Goal: Task Accomplishment & Management: Complete application form

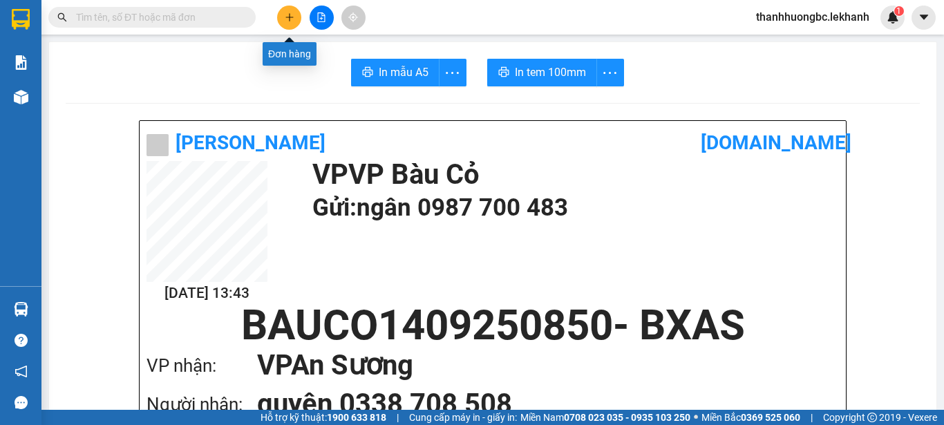
click at [299, 12] on button at bounding box center [289, 18] width 24 height 24
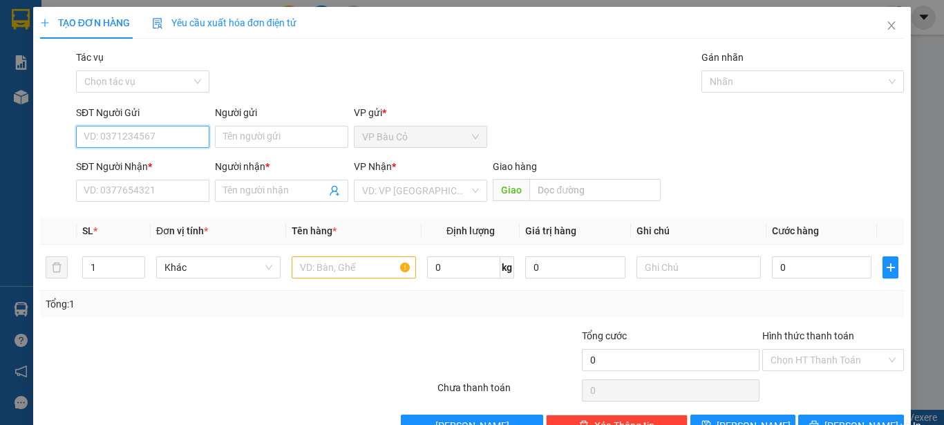
click at [187, 130] on input "SĐT Người Gửi" at bounding box center [142, 137] width 133 height 22
type input "0965854694"
click at [155, 156] on div "0965854694 - HẬU" at bounding box center [141, 164] width 132 height 22
type input "HẬU"
type input "0912967079"
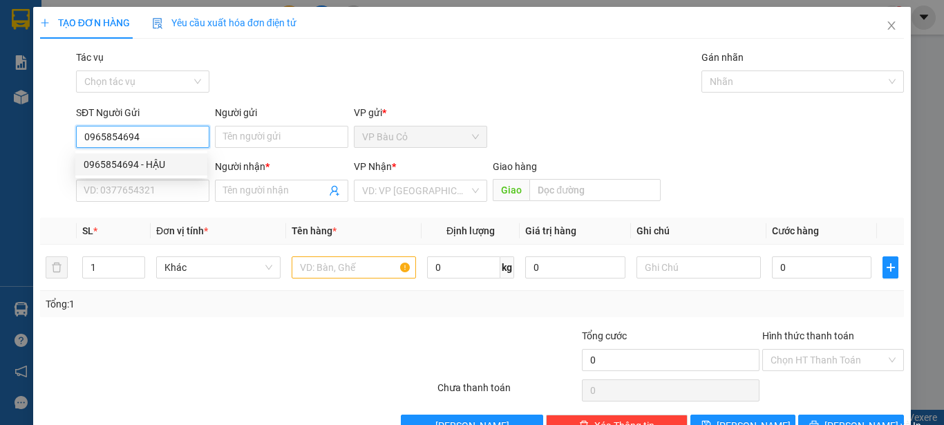
type input "KHOA"
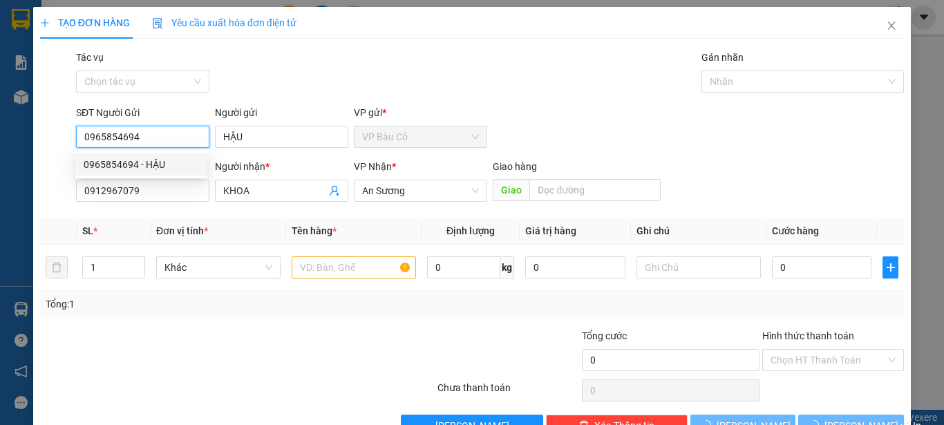
type input "30.000"
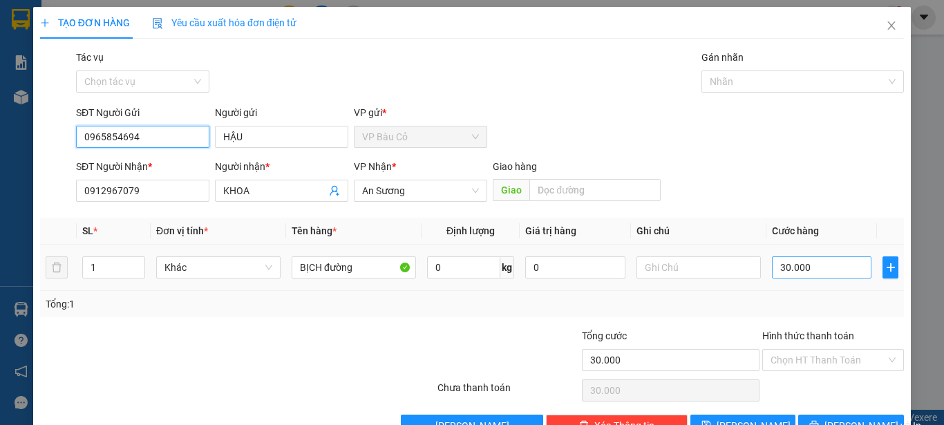
type input "0965854694"
click at [840, 268] on input "30.000" at bounding box center [822, 267] width 100 height 22
type input "4"
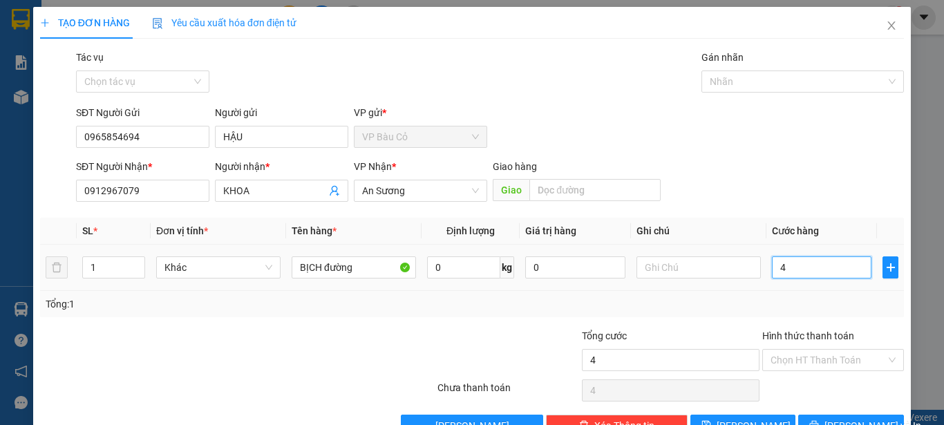
type input "40"
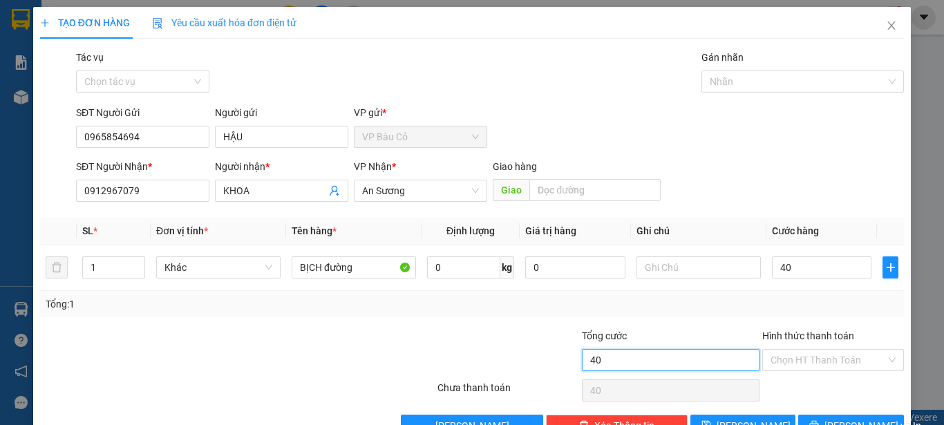
type input "40.000"
drag, startPoint x: 704, startPoint y: 367, endPoint x: 720, endPoint y: 363, distance: 16.4
click at [703, 367] on input "40.000" at bounding box center [671, 360] width 178 height 22
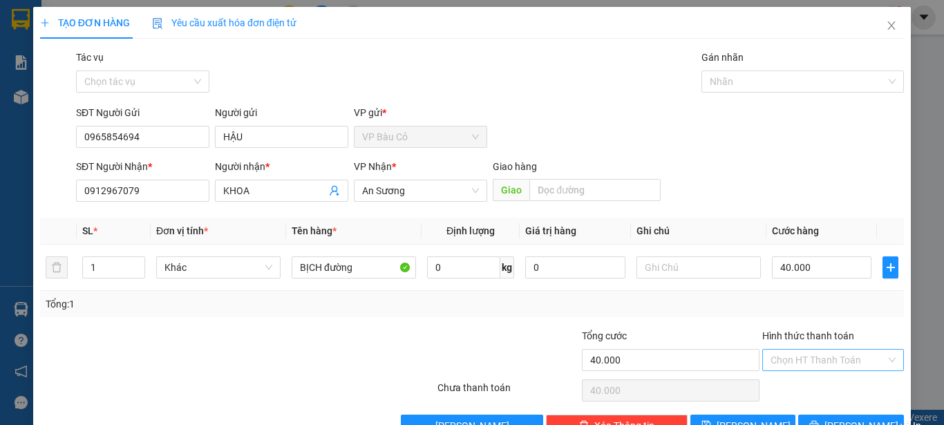
click at [802, 359] on input "Hình thức thanh toán" at bounding box center [828, 360] width 115 height 21
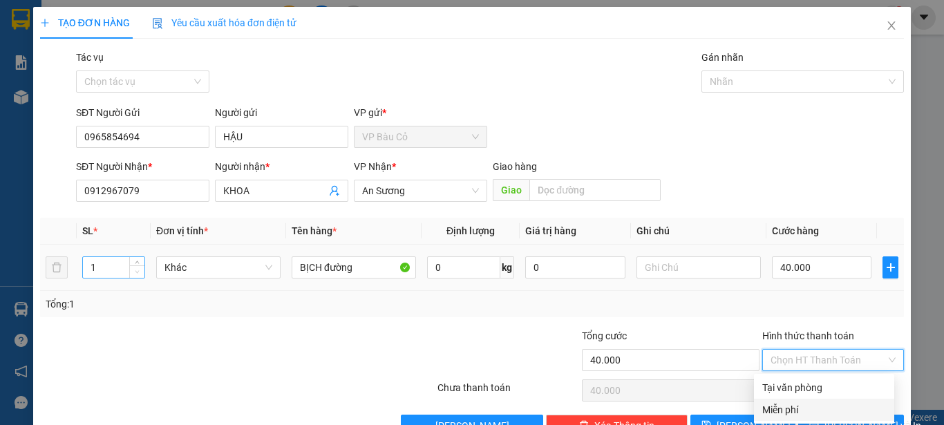
click at [140, 268] on span "down" at bounding box center [137, 272] width 8 height 8
type input "2"
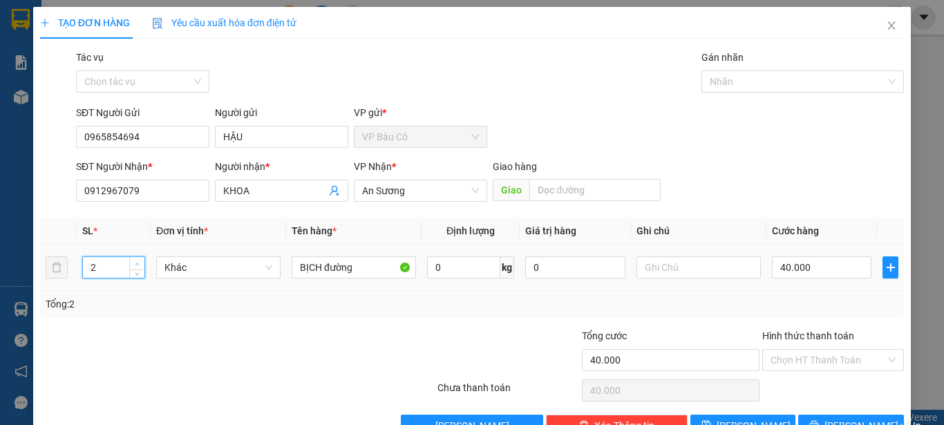
click at [135, 263] on icon "up" at bounding box center [137, 264] width 5 height 5
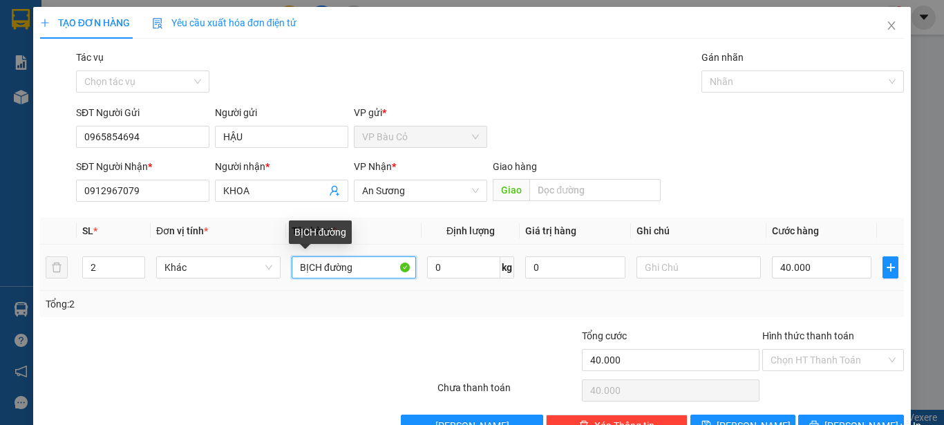
click at [296, 262] on input "BỊCH đường" at bounding box center [354, 267] width 124 height 22
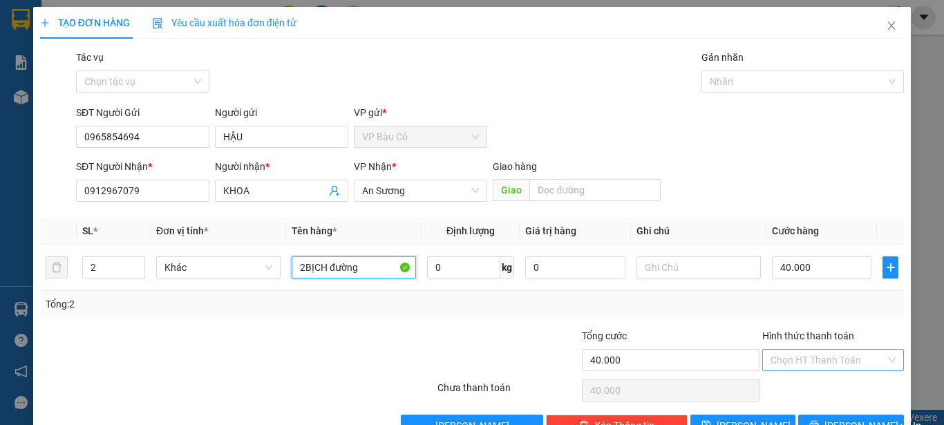
type input "2BỊCH đường"
click at [773, 359] on input "Hình thức thanh toán" at bounding box center [828, 360] width 115 height 21
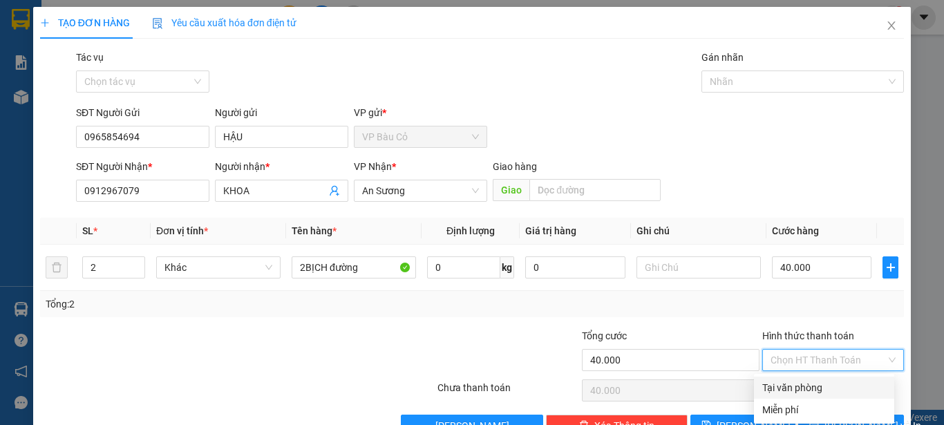
click at [785, 386] on div "Tại văn phòng" at bounding box center [824, 387] width 124 height 15
type input "0"
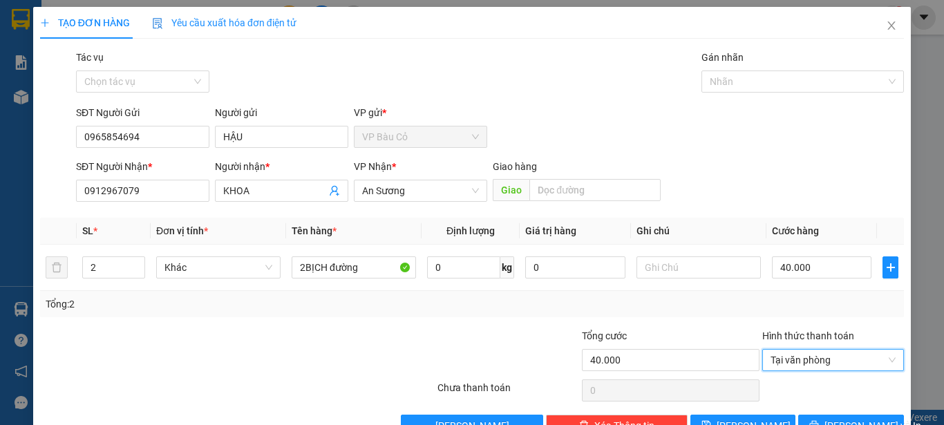
scroll to position [39, 0]
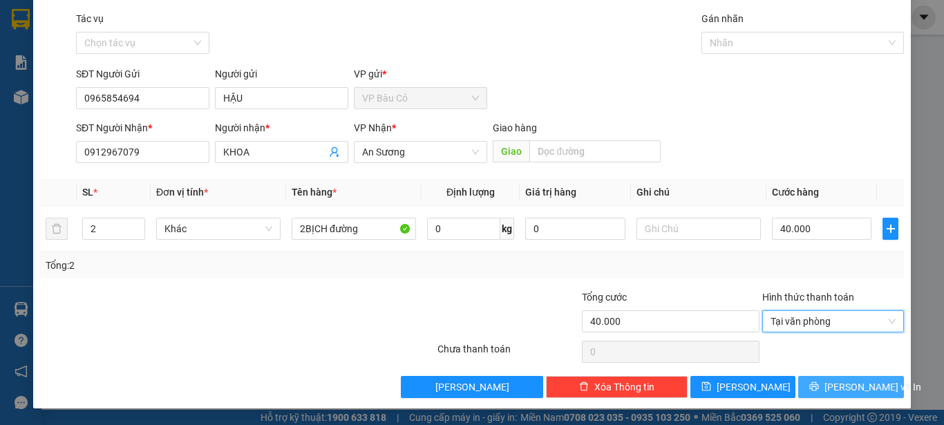
click at [851, 378] on button "[PERSON_NAME] và In" at bounding box center [851, 387] width 106 height 22
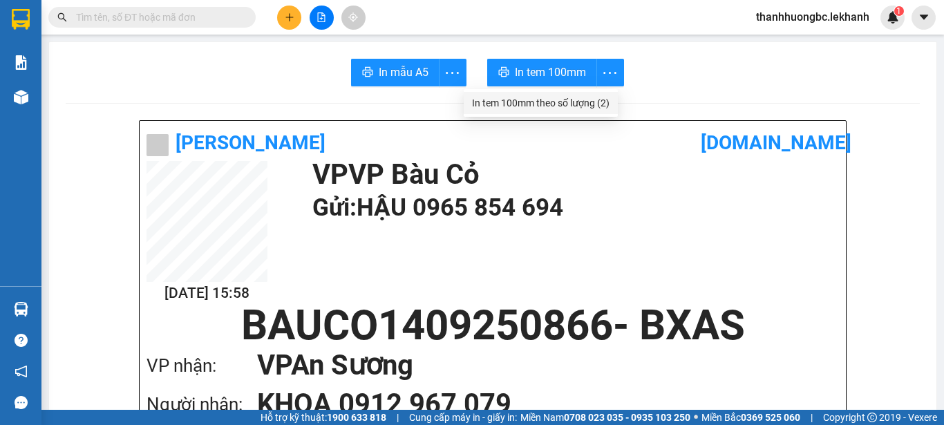
click at [603, 113] on li "In tem 100mm theo số lượng (2)" at bounding box center [541, 103] width 154 height 22
click at [608, 93] on li "In tem 100mm theo số lượng (2)" at bounding box center [541, 103] width 154 height 22
click at [605, 73] on icon "more" at bounding box center [609, 72] width 13 height 2
click at [593, 99] on div "In tem 100mm theo số lượng (2)" at bounding box center [541, 102] width 138 height 15
